Goal: Task Accomplishment & Management: Use online tool/utility

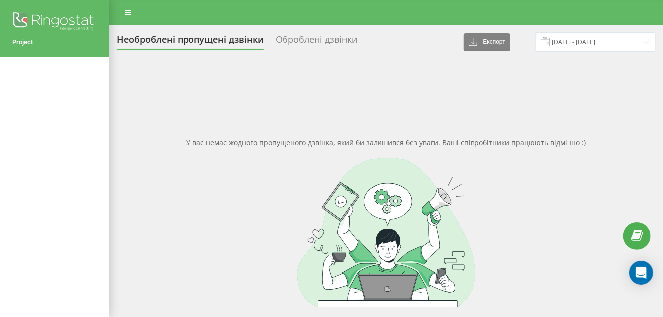
click at [299, 44] on div "Оброблені дзвінки" at bounding box center [317, 41] width 82 height 15
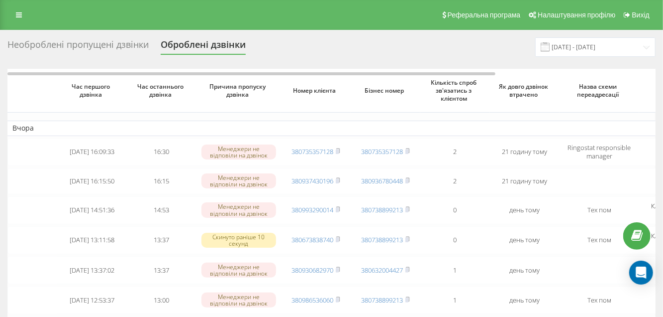
click at [18, 23] on div "Реферальна програма Налаштування профілю Вихід" at bounding box center [331, 15] width 663 height 30
click at [16, 16] on icon at bounding box center [19, 14] width 6 height 7
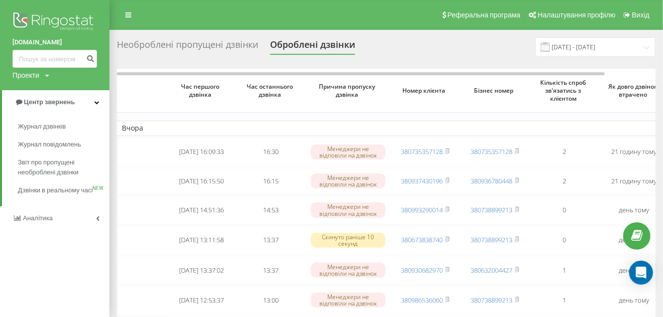
click at [154, 89] on th at bounding box center [142, 91] width 50 height 44
click at [150, 44] on div "Необроблені пропущені дзвінки" at bounding box center [187, 46] width 141 height 15
click at [224, 61] on div "Необроблені пропущені дзвінки Оброблені дзвінки 19.08.2025 - 19.09.2025 Час пер…" at bounding box center [386, 310] width 539 height 546
